Goal: Navigation & Orientation: Find specific page/section

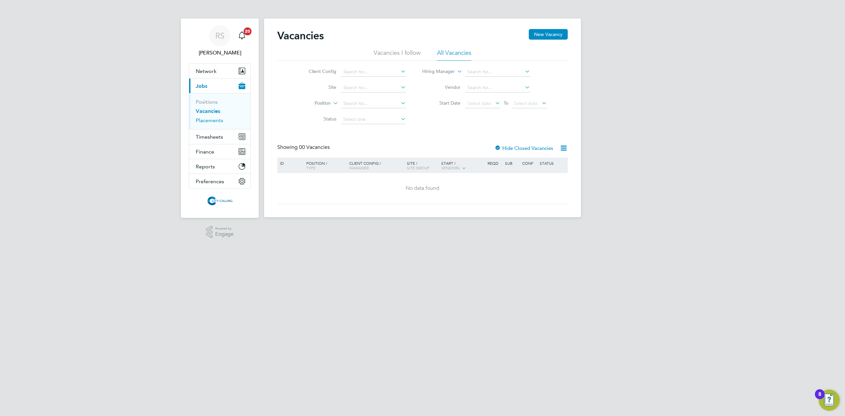
click at [217, 122] on link "Placements" at bounding box center [209, 120] width 27 height 6
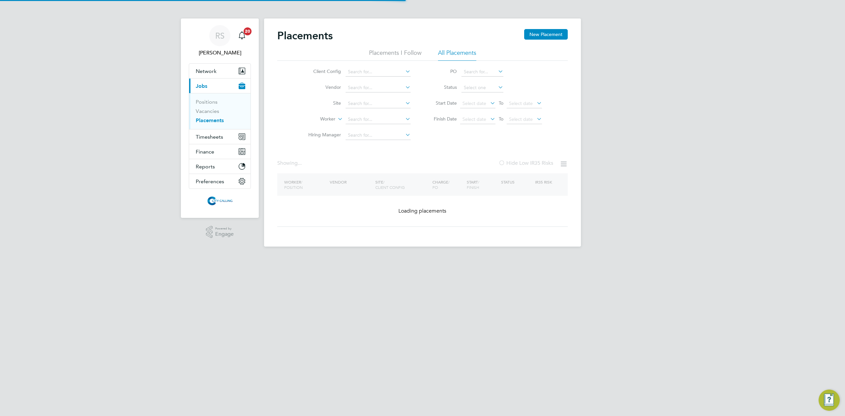
click at [214, 115] on li "Vacancies" at bounding box center [220, 112] width 49 height 9
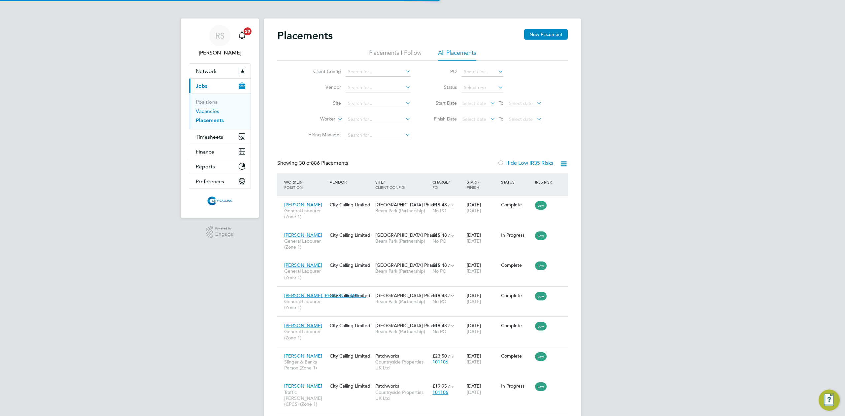
click at [214, 113] on link "Vacancies" at bounding box center [207, 111] width 23 height 6
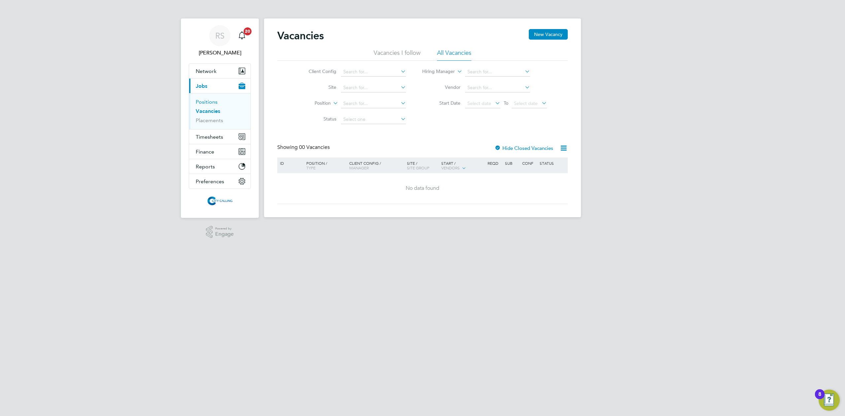
click at [210, 104] on link "Positions" at bounding box center [207, 102] width 22 height 6
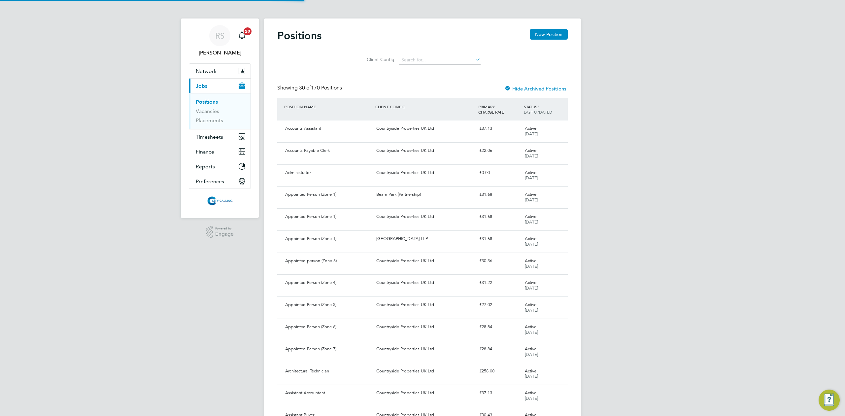
click at [213, 115] on li "Vacancies" at bounding box center [220, 112] width 49 height 9
click at [213, 112] on link "Vacancies" at bounding box center [207, 111] width 23 height 6
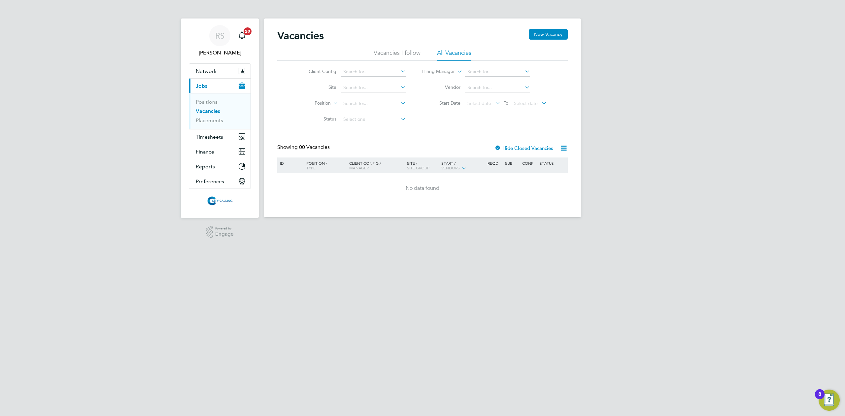
click at [211, 116] on li "Vacancies" at bounding box center [220, 112] width 49 height 9
click at [211, 119] on link "Placements" at bounding box center [209, 120] width 27 height 6
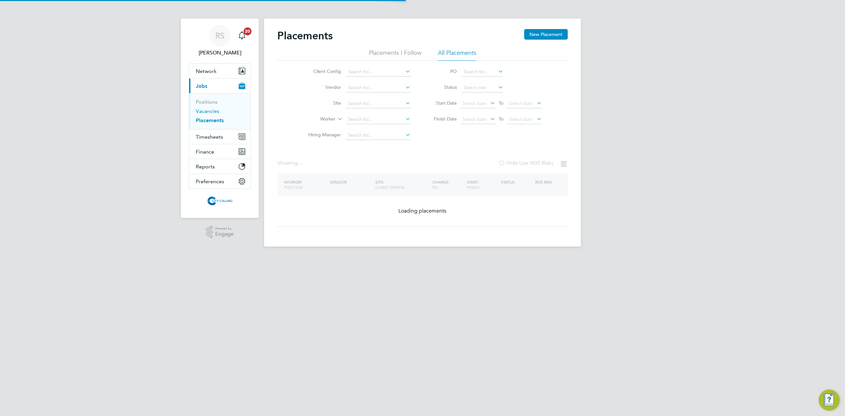
click at [212, 112] on link "Vacancies" at bounding box center [207, 111] width 23 height 6
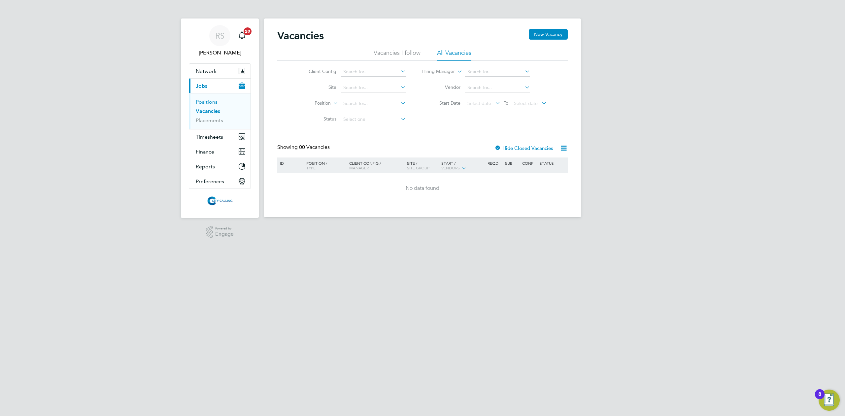
click at [204, 102] on link "Positions" at bounding box center [207, 102] width 22 height 6
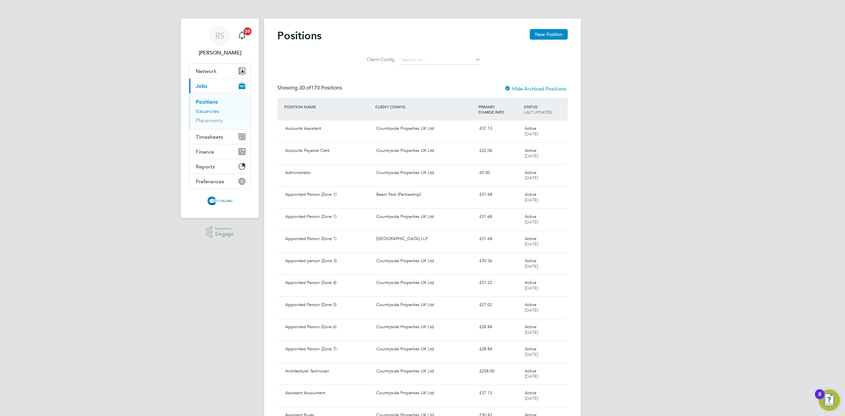
click at [205, 111] on link "Vacancies" at bounding box center [207, 111] width 23 height 6
